Goal: Information Seeking & Learning: Learn about a topic

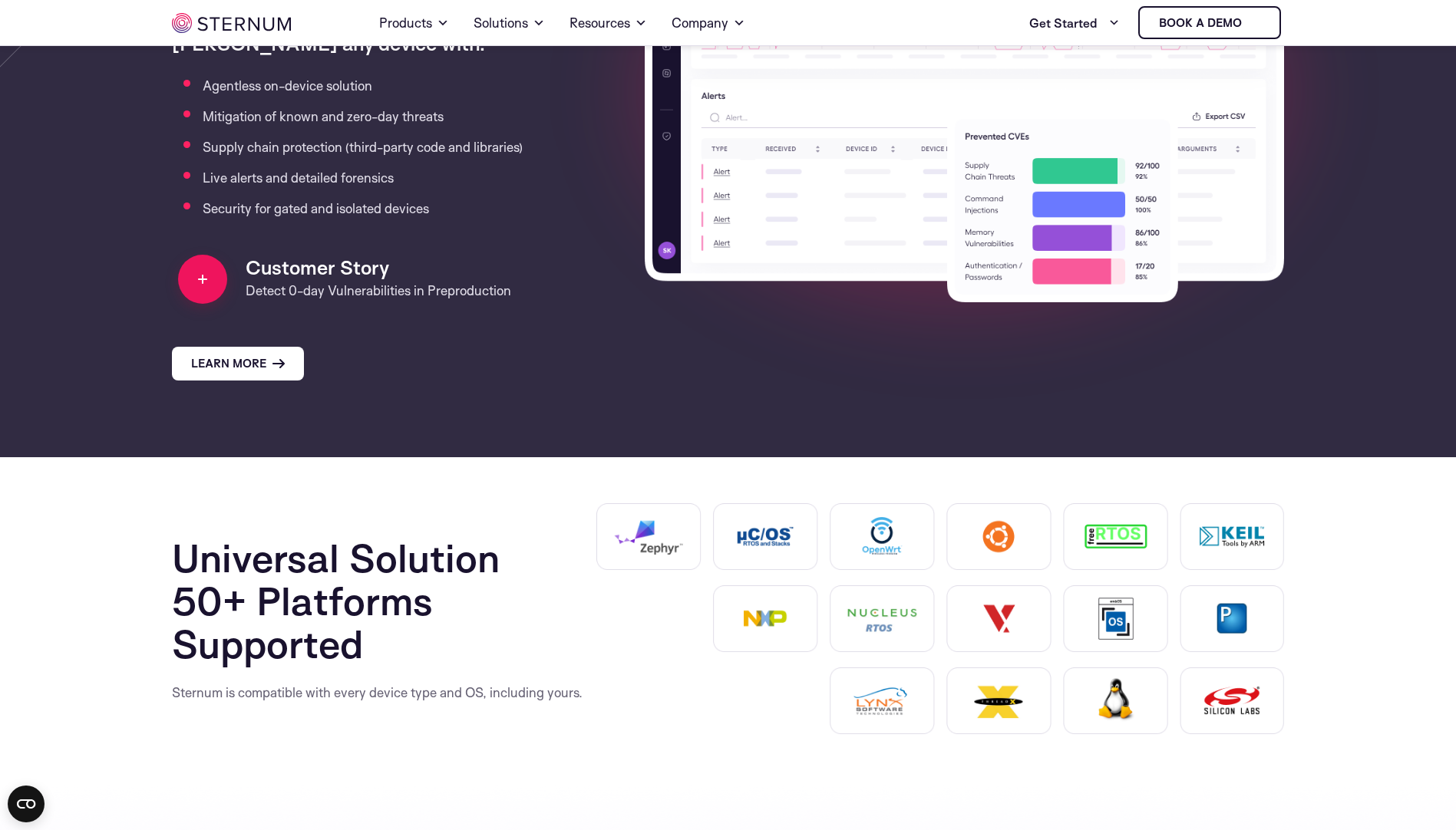
scroll to position [1294, 0]
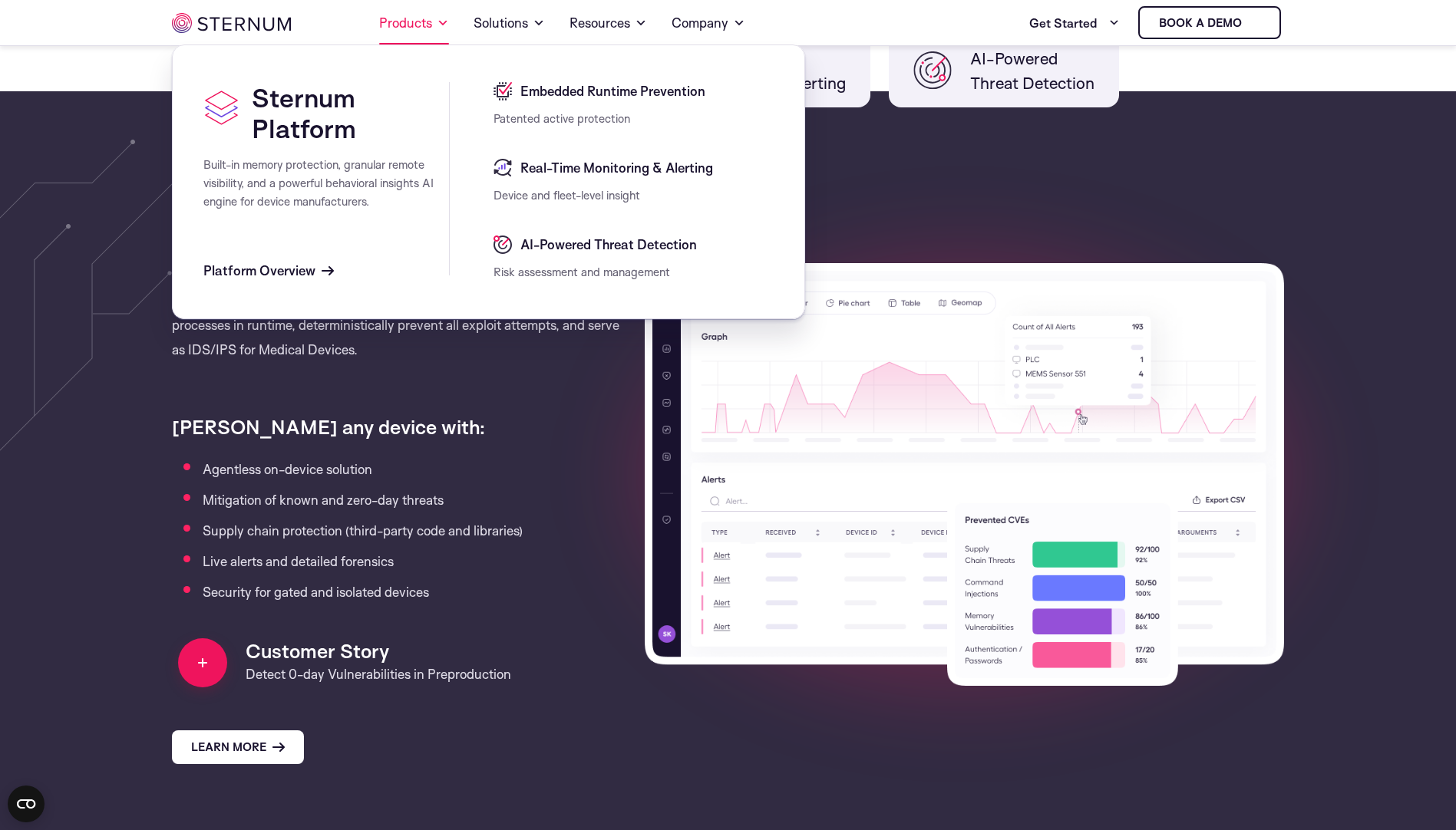
click at [420, 30] on link "Products" at bounding box center [414, 23] width 70 height 43
click at [584, 165] on span "Real-Time Monitoring & Alerting" at bounding box center [614, 168] width 196 height 18
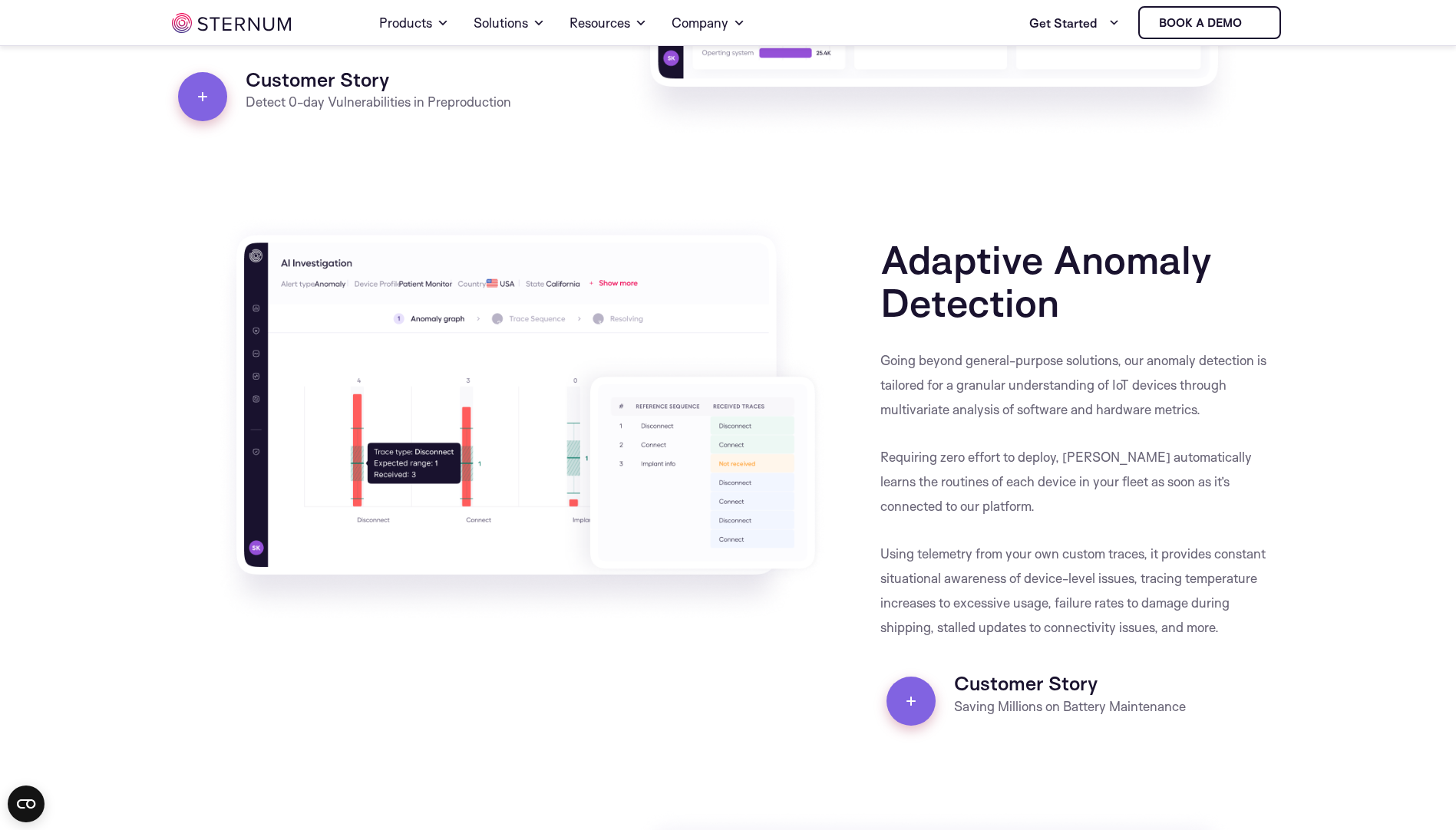
scroll to position [2599, 0]
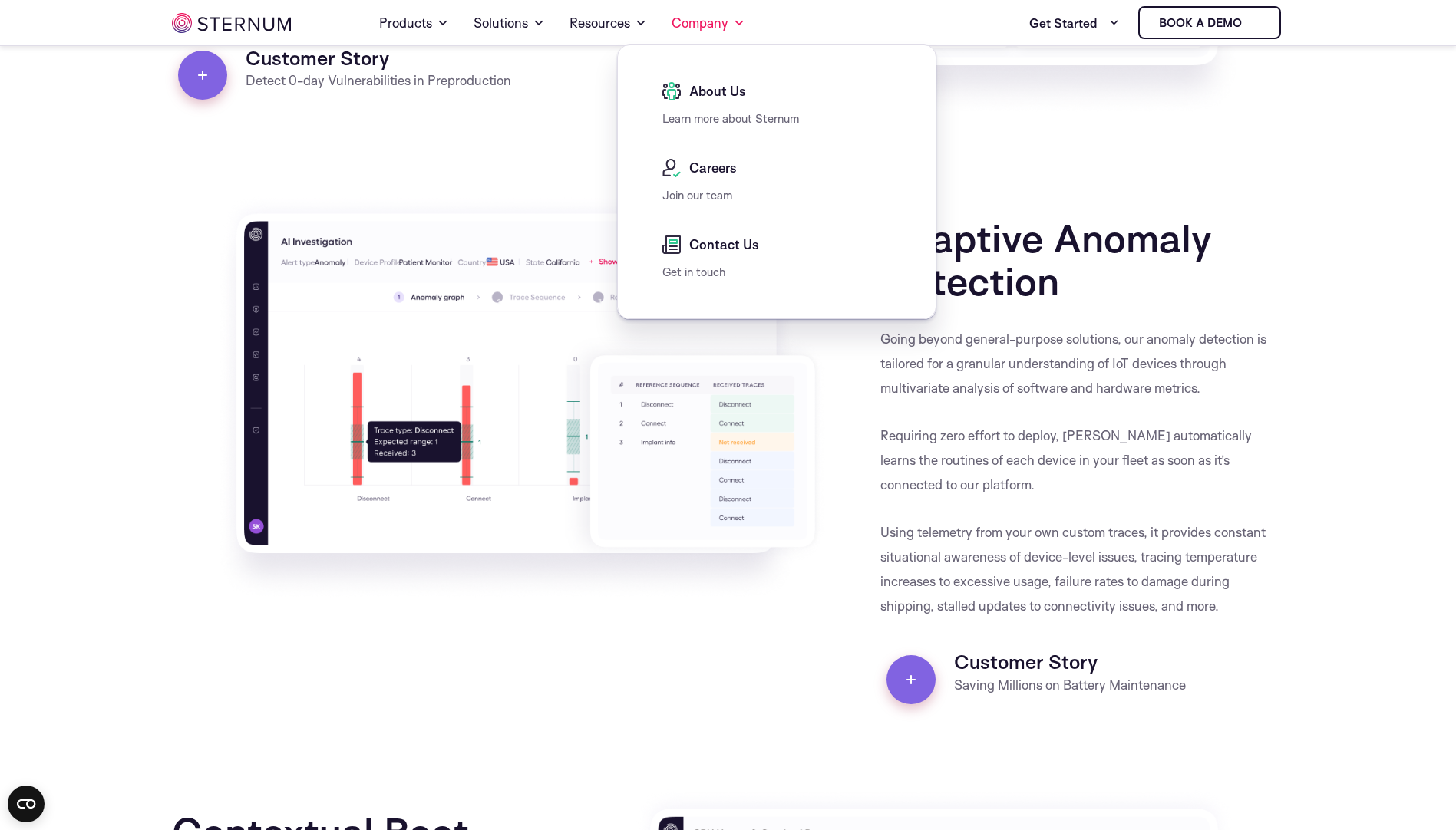
click at [725, 98] on span "About Us" at bounding box center [716, 91] width 61 height 18
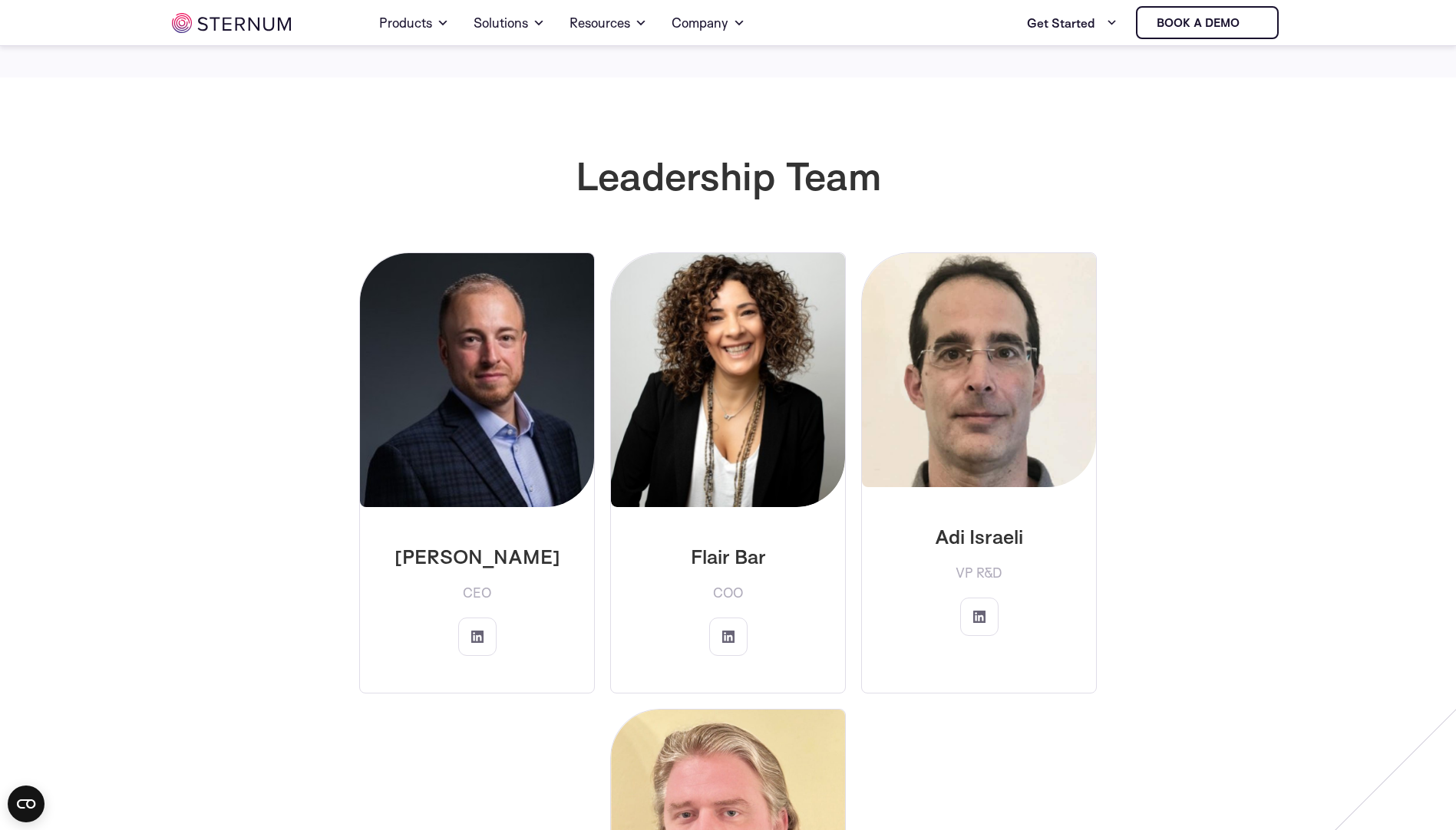
scroll to position [2292, 0]
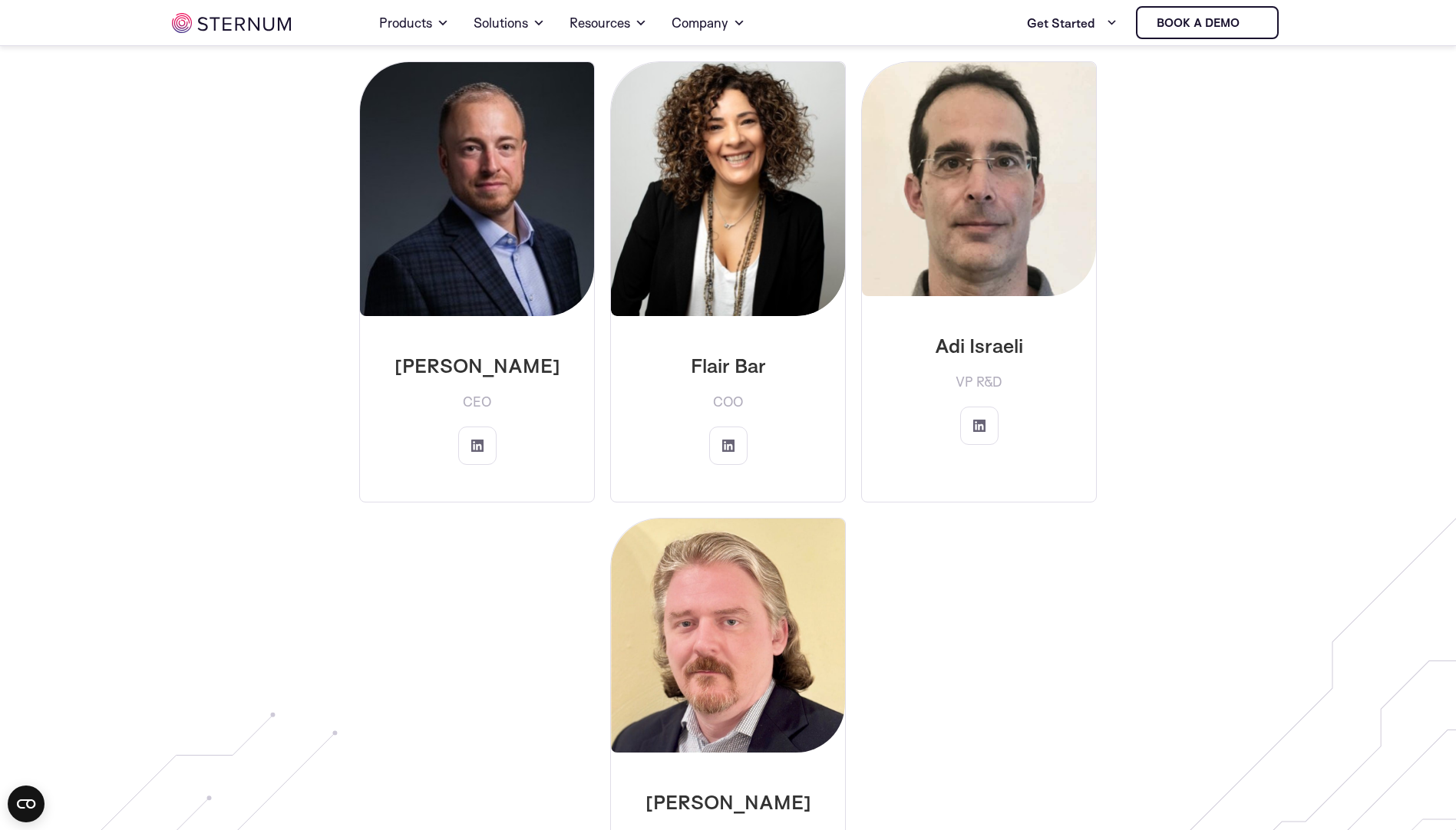
scroll to position [2532, 0]
